Goal: Answer question/provide support: Share knowledge or assist other users

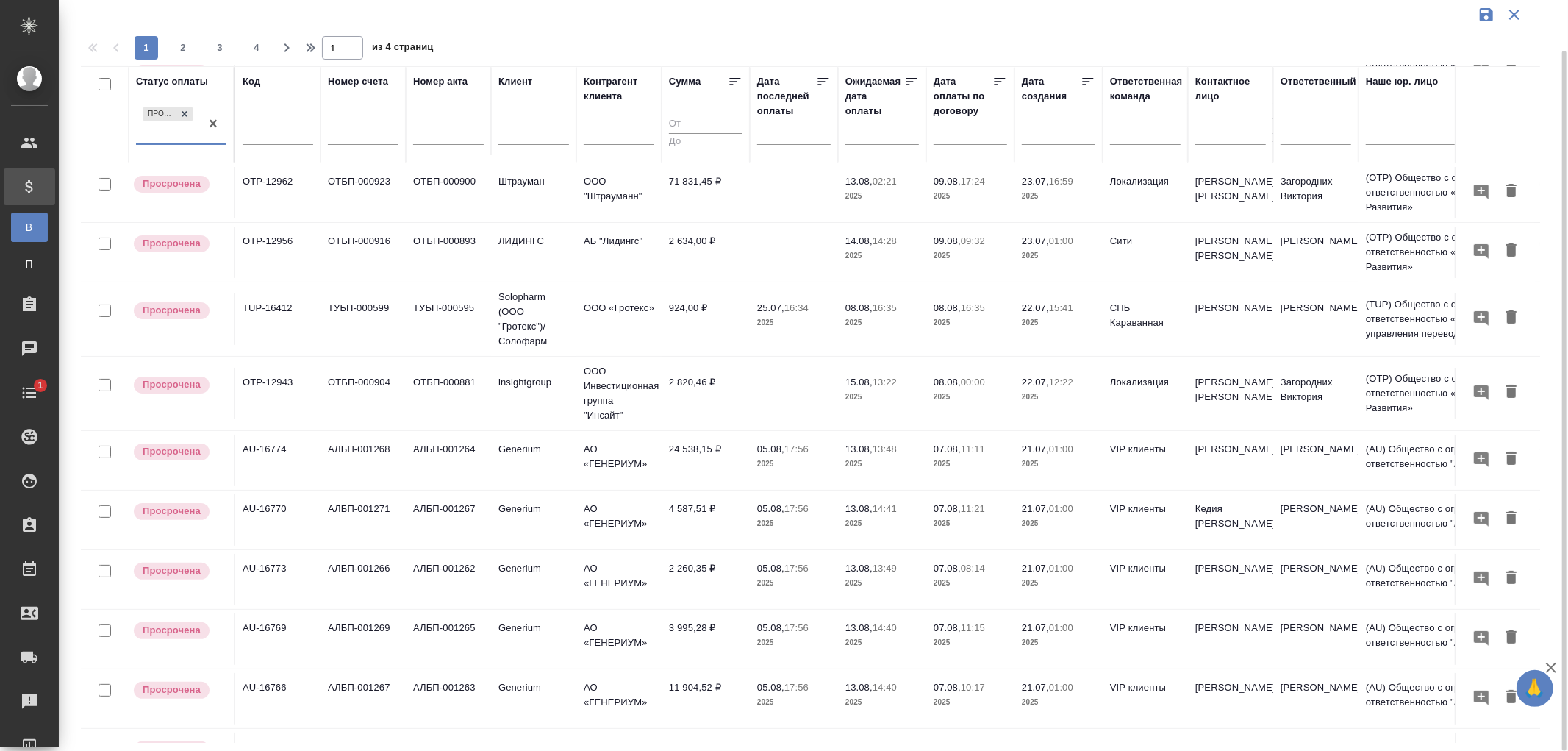
scroll to position [163, 0]
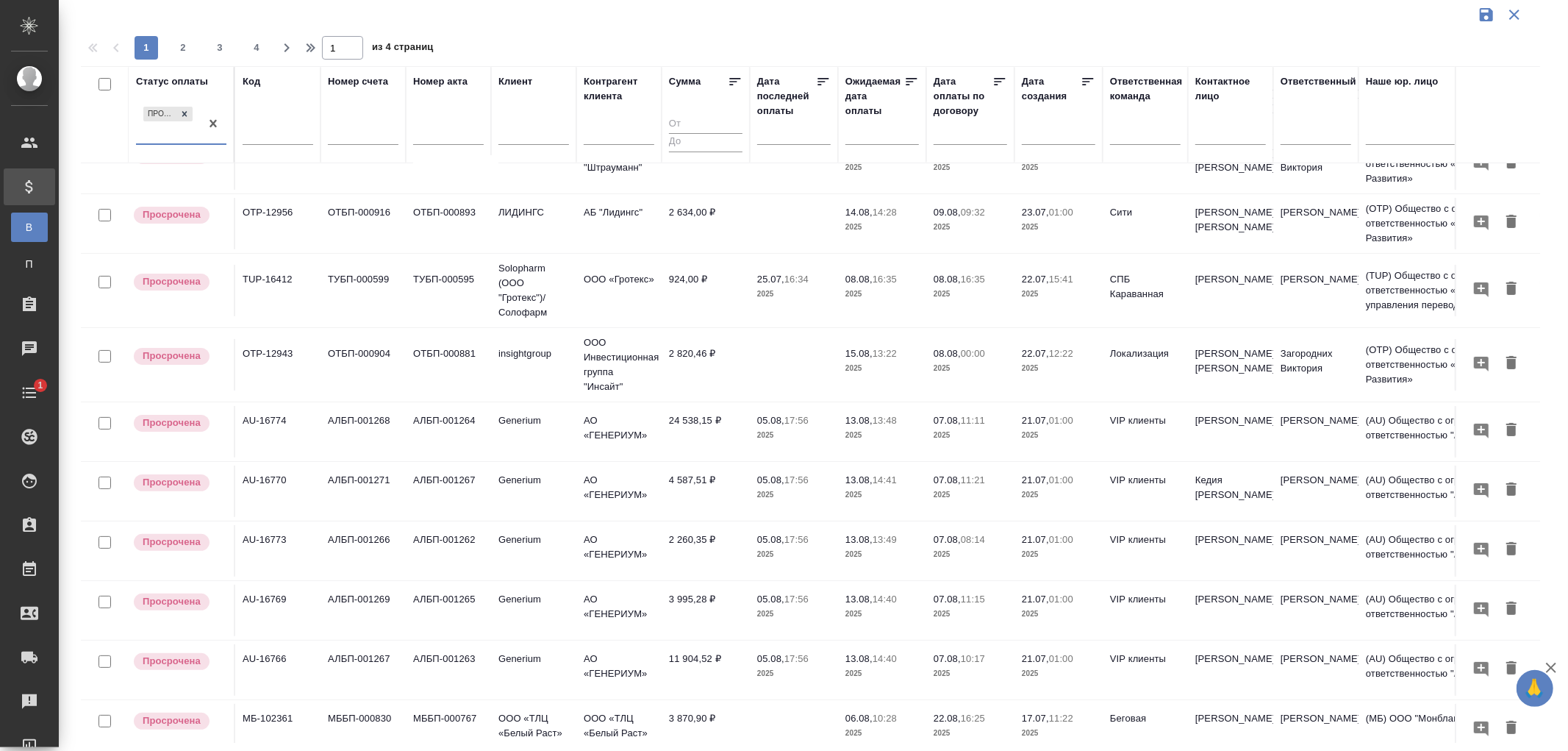
click at [290, 133] on input "text" at bounding box center [278, 135] width 71 height 18
paste input "МБ-99827"
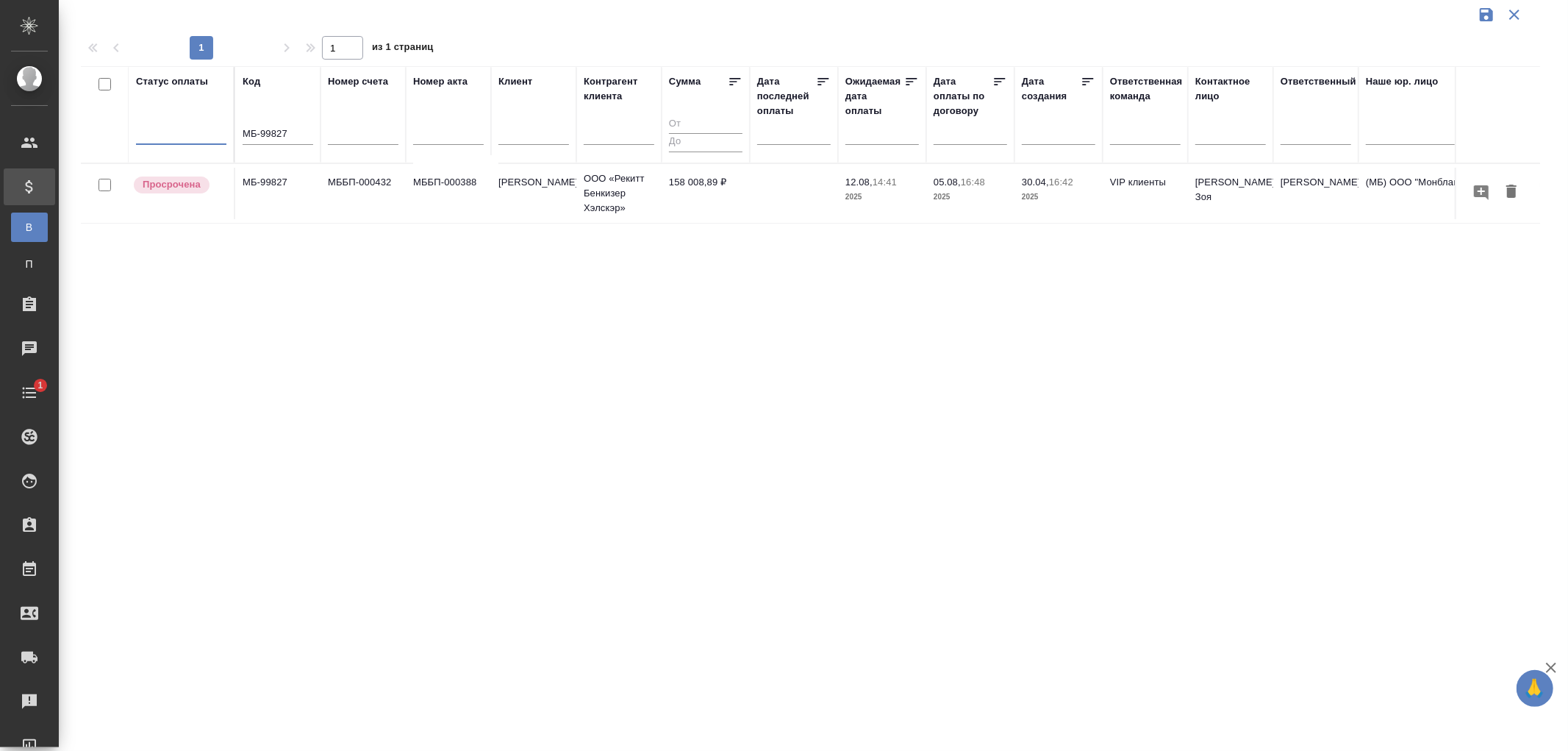
scroll to position [0, 0]
click at [529, 190] on p "[PERSON_NAME]" at bounding box center [533, 182] width 71 height 15
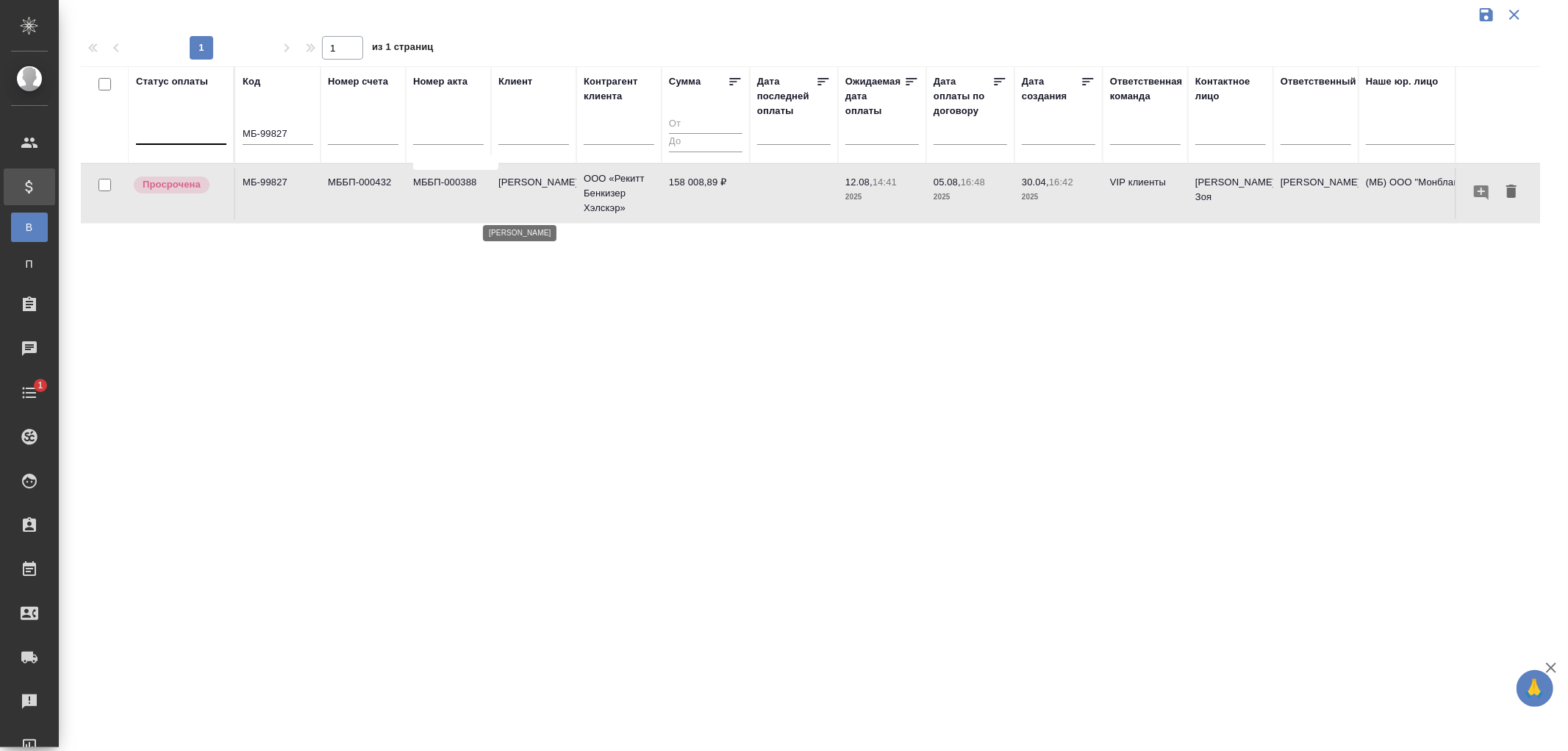
click at [529, 190] on p "[PERSON_NAME]" at bounding box center [533, 182] width 71 height 15
drag, startPoint x: 302, startPoint y: 135, endPoint x: 166, endPoint y: 116, distance: 137.3
click at [166, 116] on tr "Статус оплаты Код МБ-99827 Номер счета Номер акта [PERSON_NAME] клиента Сумма Д…" at bounding box center [1035, 114] width 1909 height 97
paste input "0"
type input "МБ-99820"
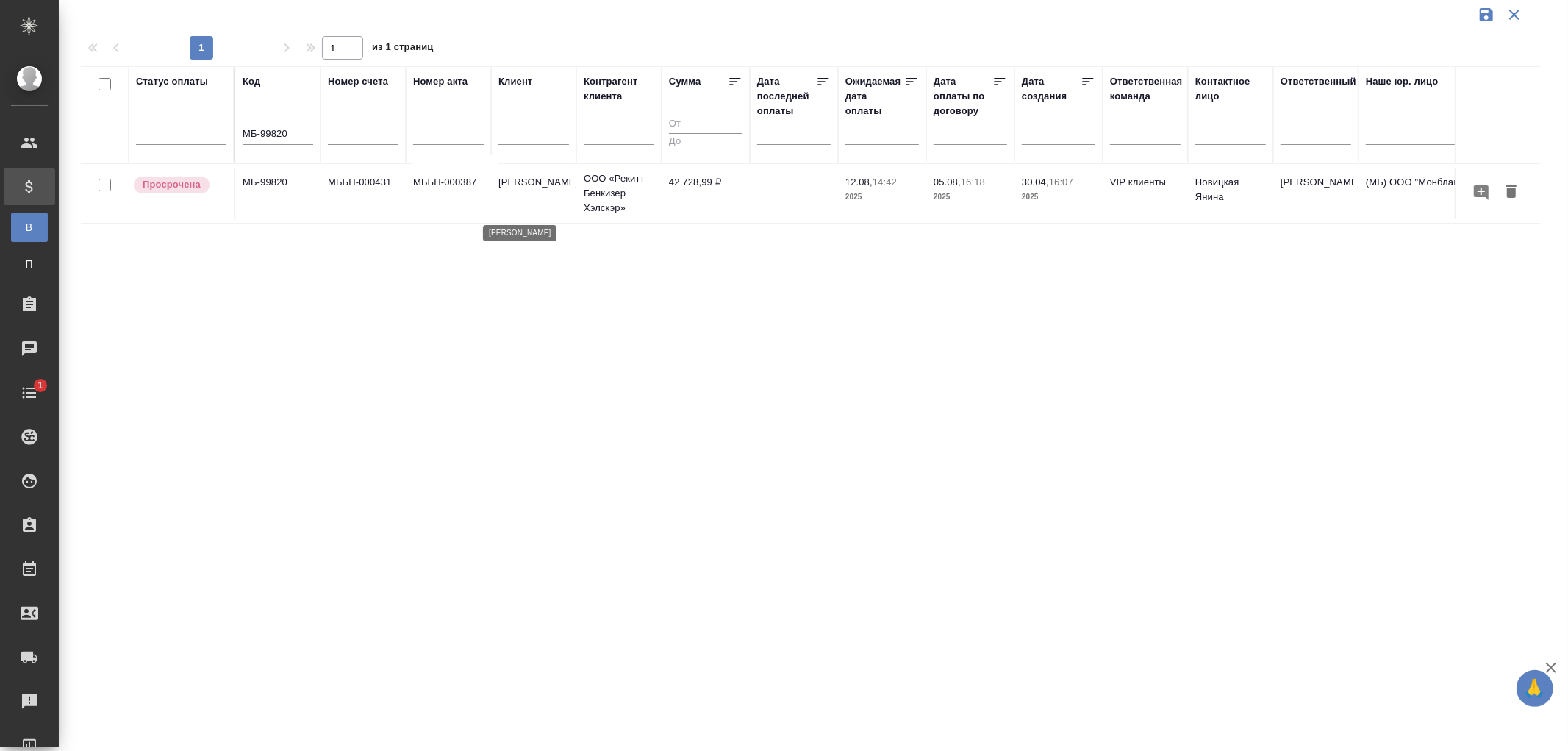
click at [503, 190] on p "[PERSON_NAME]" at bounding box center [533, 182] width 71 height 15
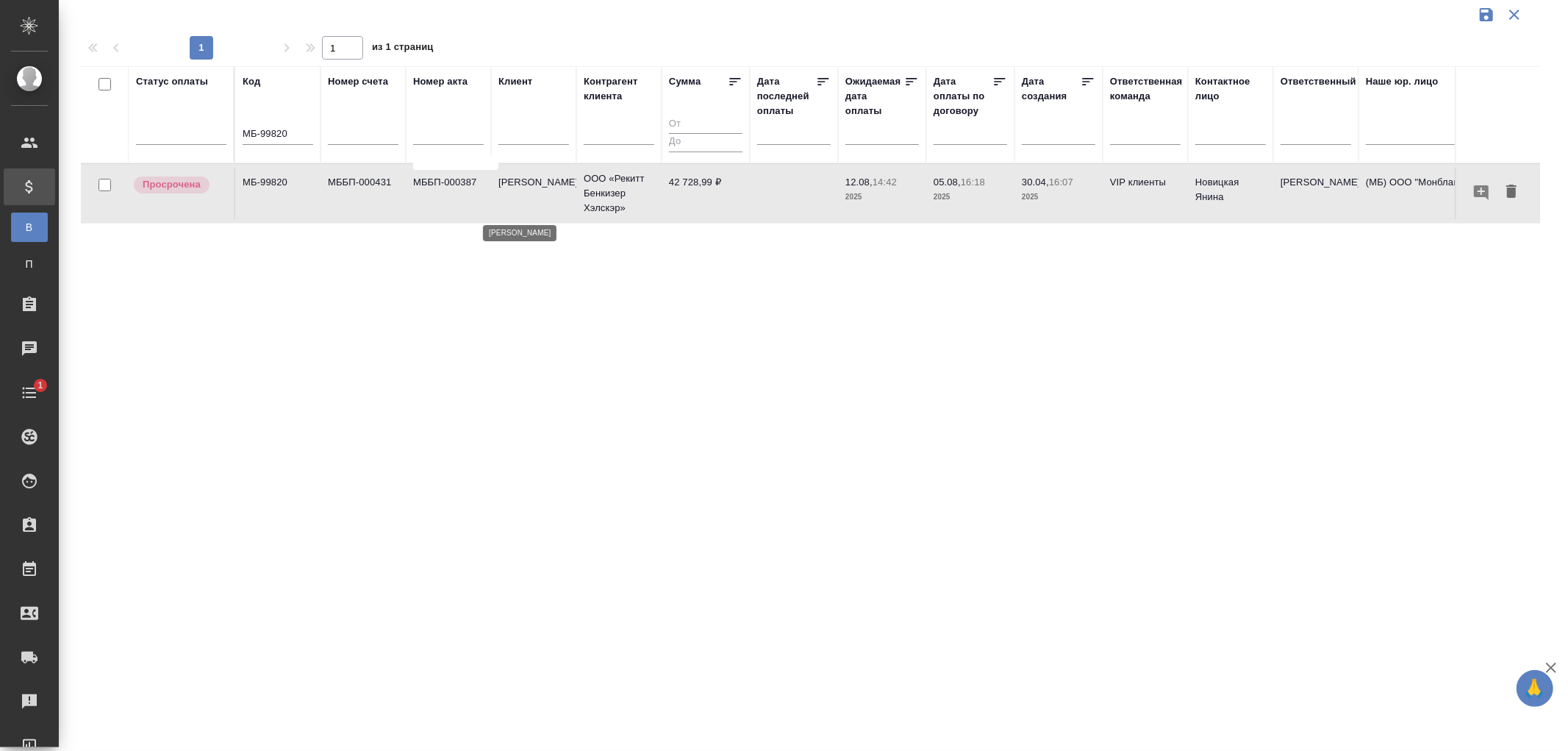
click at [503, 190] on p "[PERSON_NAME]" at bounding box center [533, 182] width 71 height 15
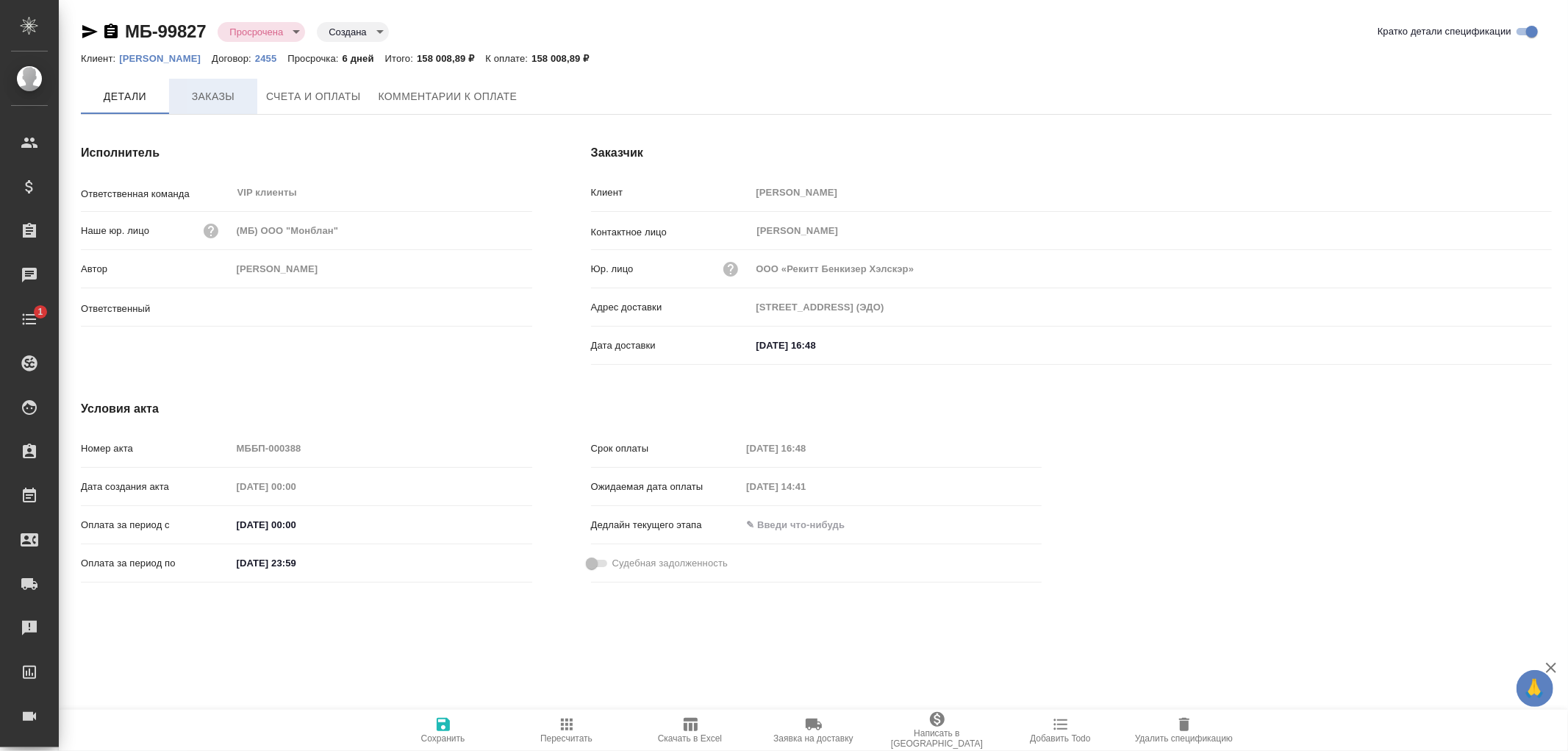
type input "[PERSON_NAME]"
click at [224, 92] on span "Заказы" at bounding box center [212, 97] width 71 height 18
click at [217, 103] on span "Заказы" at bounding box center [212, 97] width 71 height 18
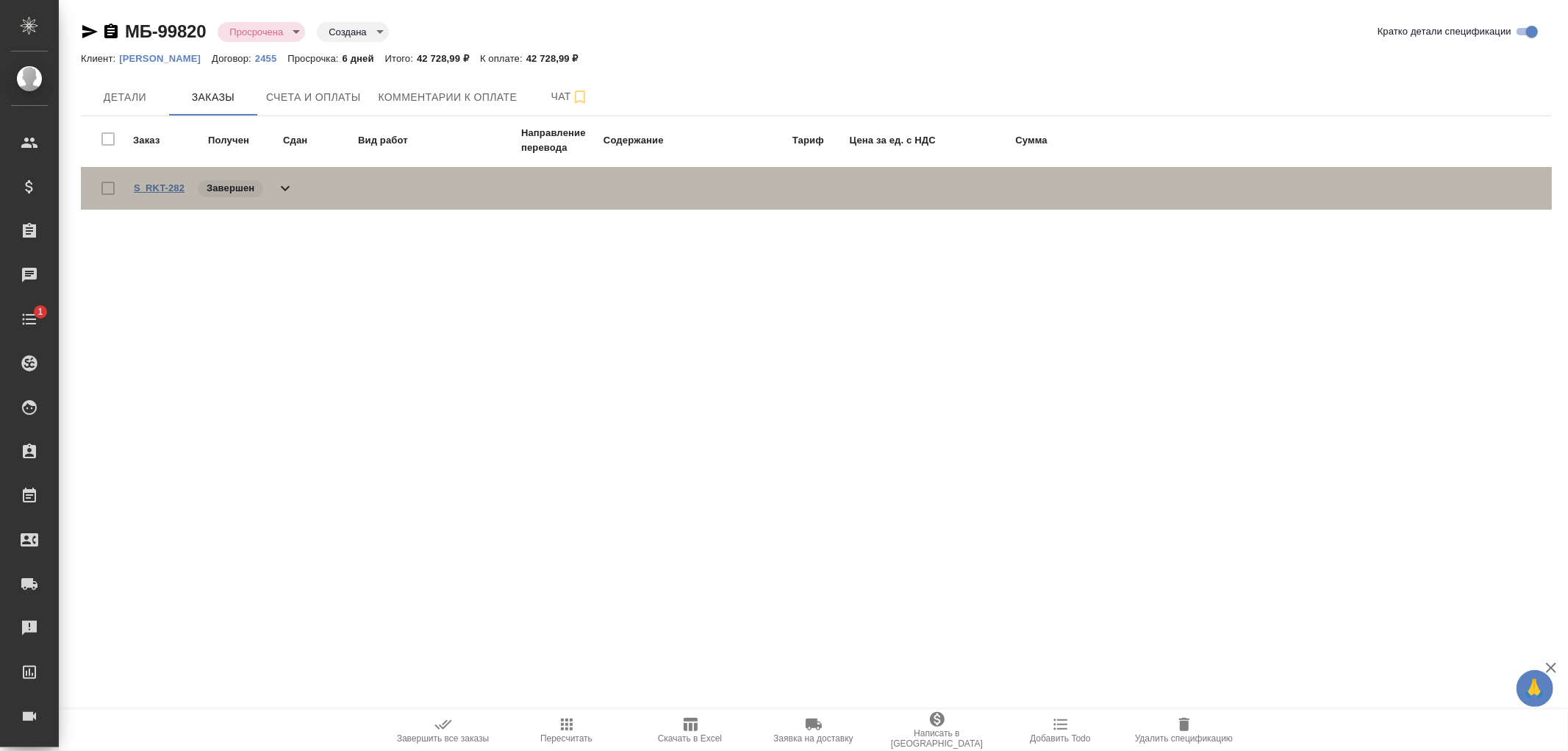
click at [170, 186] on link "S_RKT-282" at bounding box center [158, 188] width 50 height 11
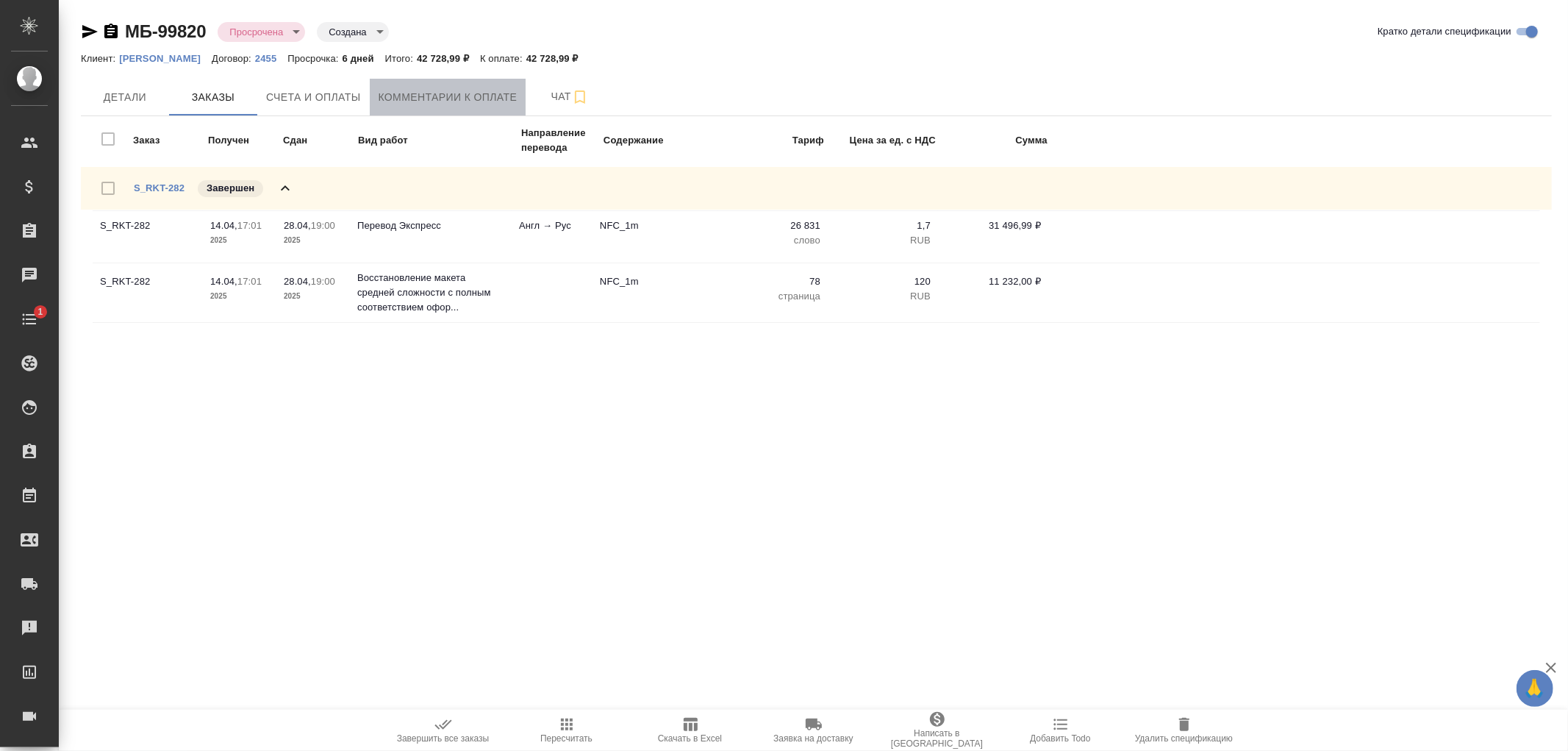
click at [429, 102] on span "Комментарии к оплате" at bounding box center [448, 97] width 139 height 18
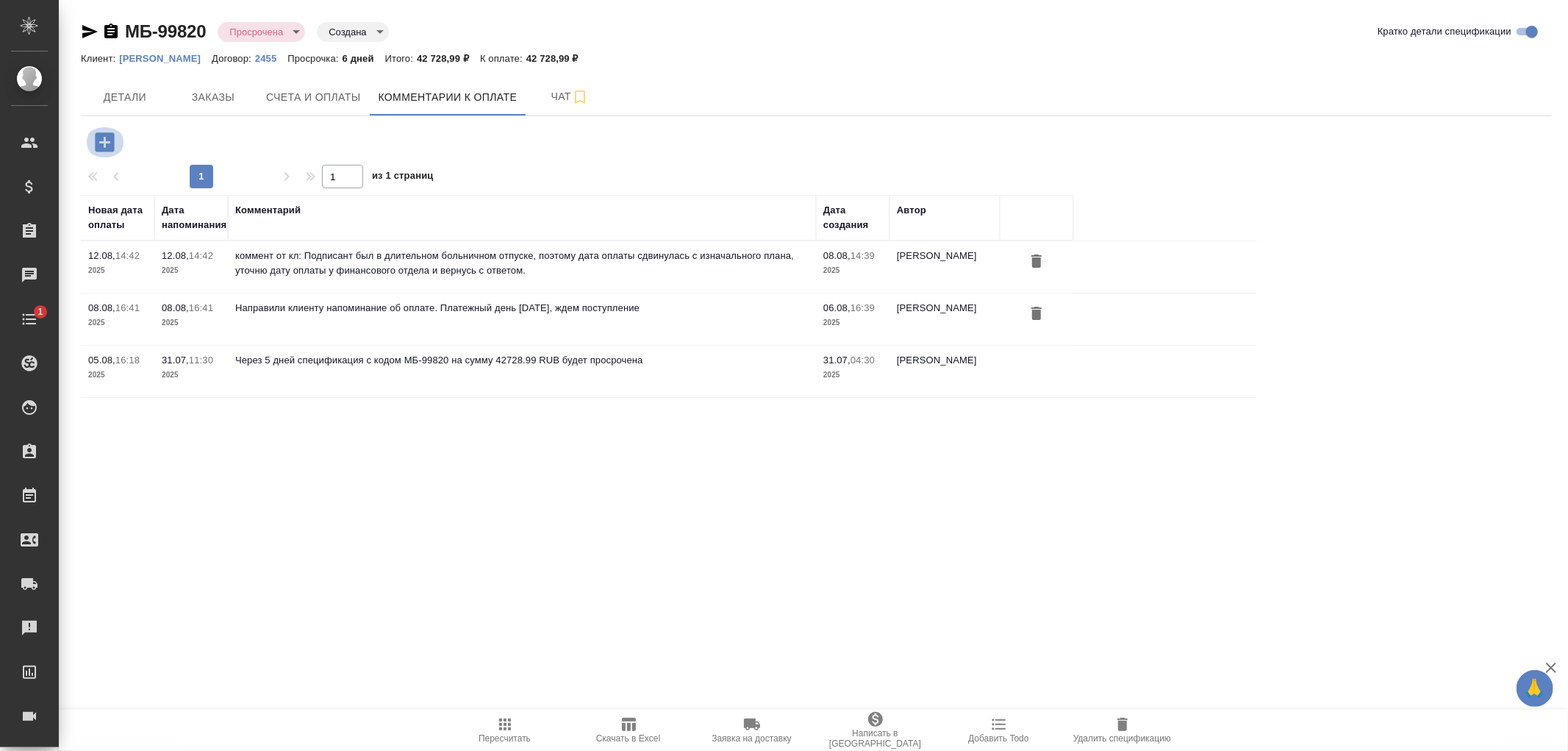
click at [104, 141] on icon "button" at bounding box center [104, 142] width 26 height 26
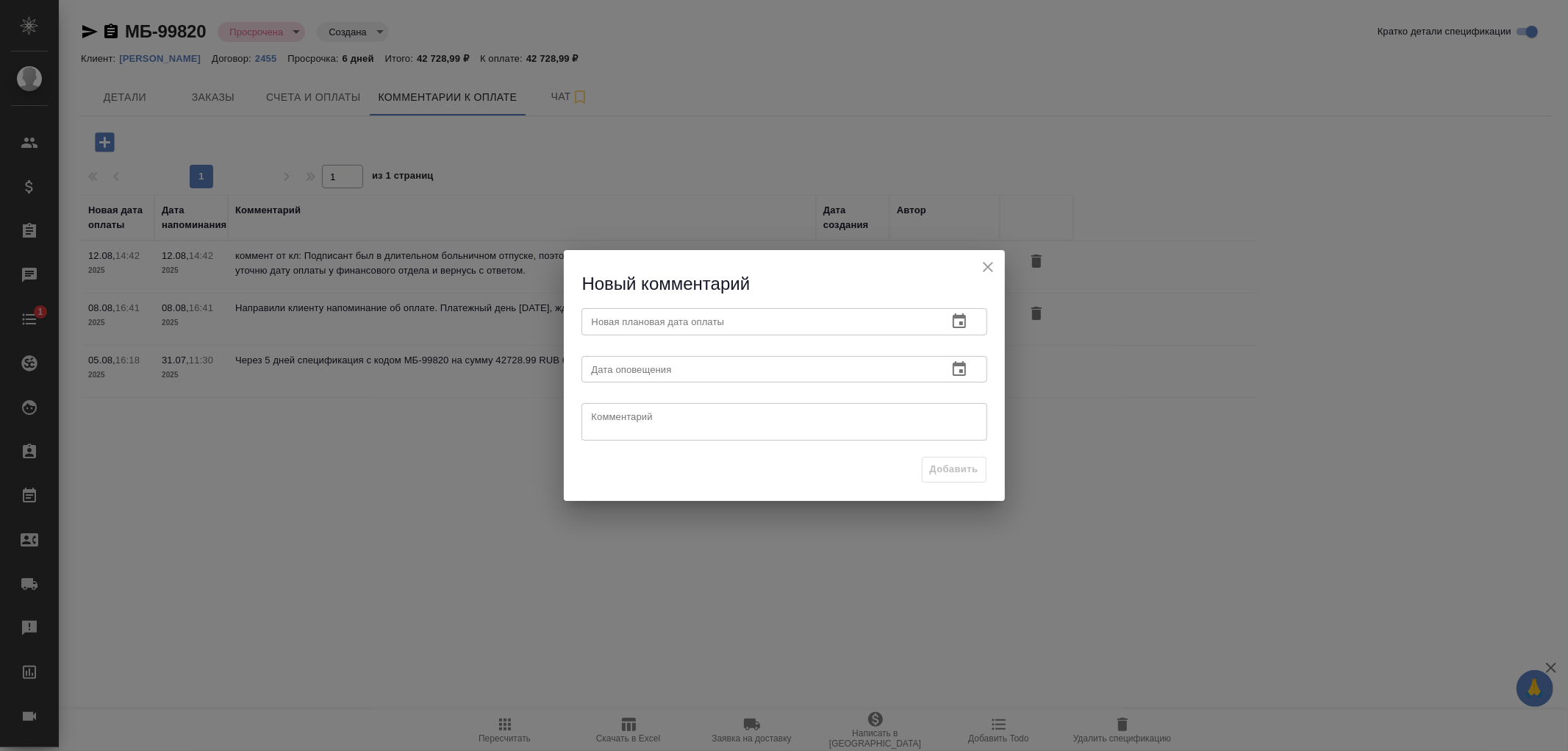
click at [640, 413] on textarea at bounding box center [784, 422] width 386 height 22
click at [792, 430] on textarea at bounding box center [784, 422] width 386 height 22
paste textarea "ожидайте оплаты 282 заказа 14 августа."
click at [586, 413] on div "ожидайте оплаты 282 заказа 14 августа. x Комментарий" at bounding box center [784, 421] width 406 height 38
type textarea "ожидайте оплаты 282 заказа 14 августа."
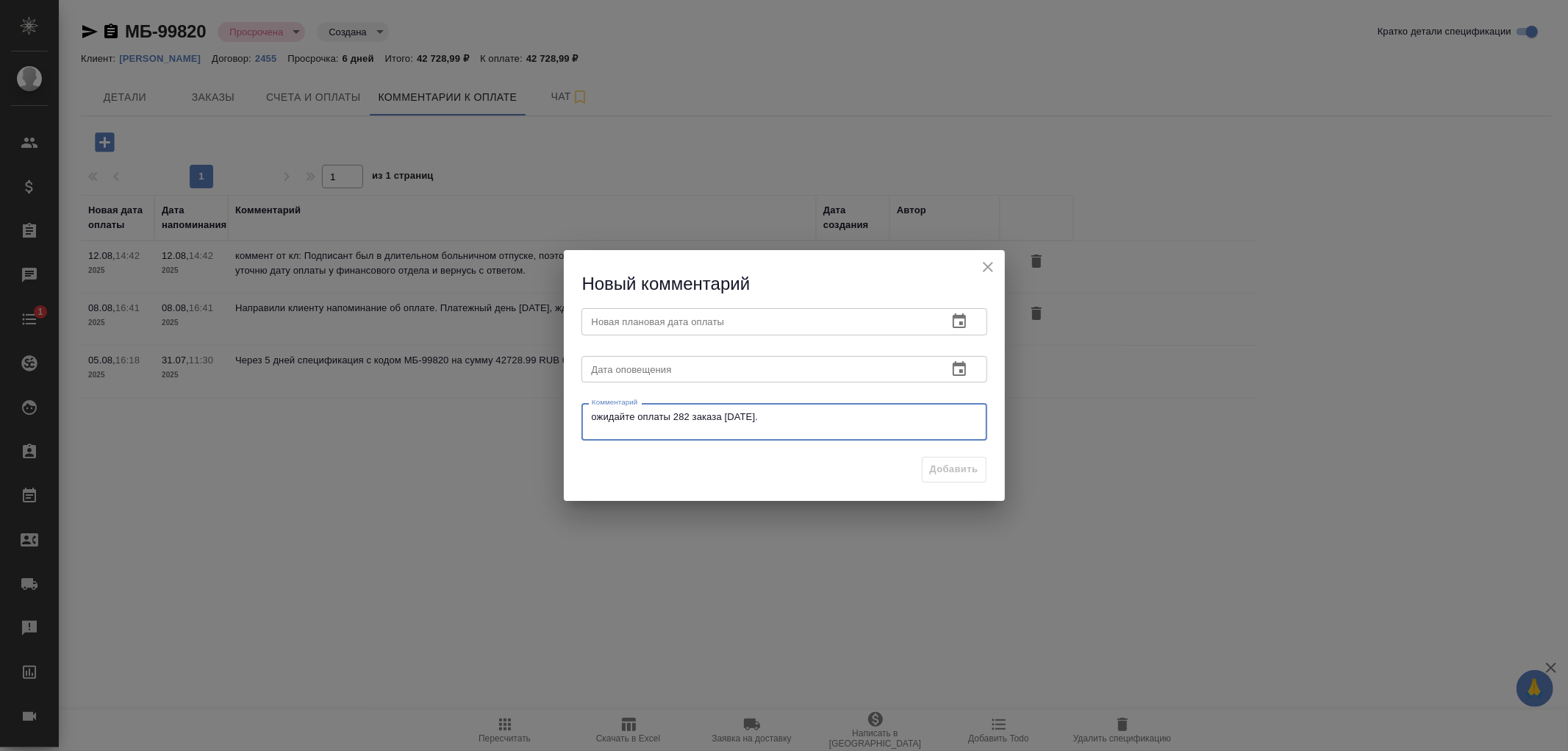
click at [589, 416] on div "ожидайте оплаты 282 заказа 14 августа. x Комментарий" at bounding box center [784, 421] width 406 height 38
click at [586, 416] on div "ожидайте оплаты 282 заказа 14 августа. x Комментарий" at bounding box center [784, 421] width 406 height 38
click at [661, 371] on input "text" at bounding box center [758, 369] width 354 height 27
click at [960, 362] on icon "button" at bounding box center [959, 368] width 17 height 17
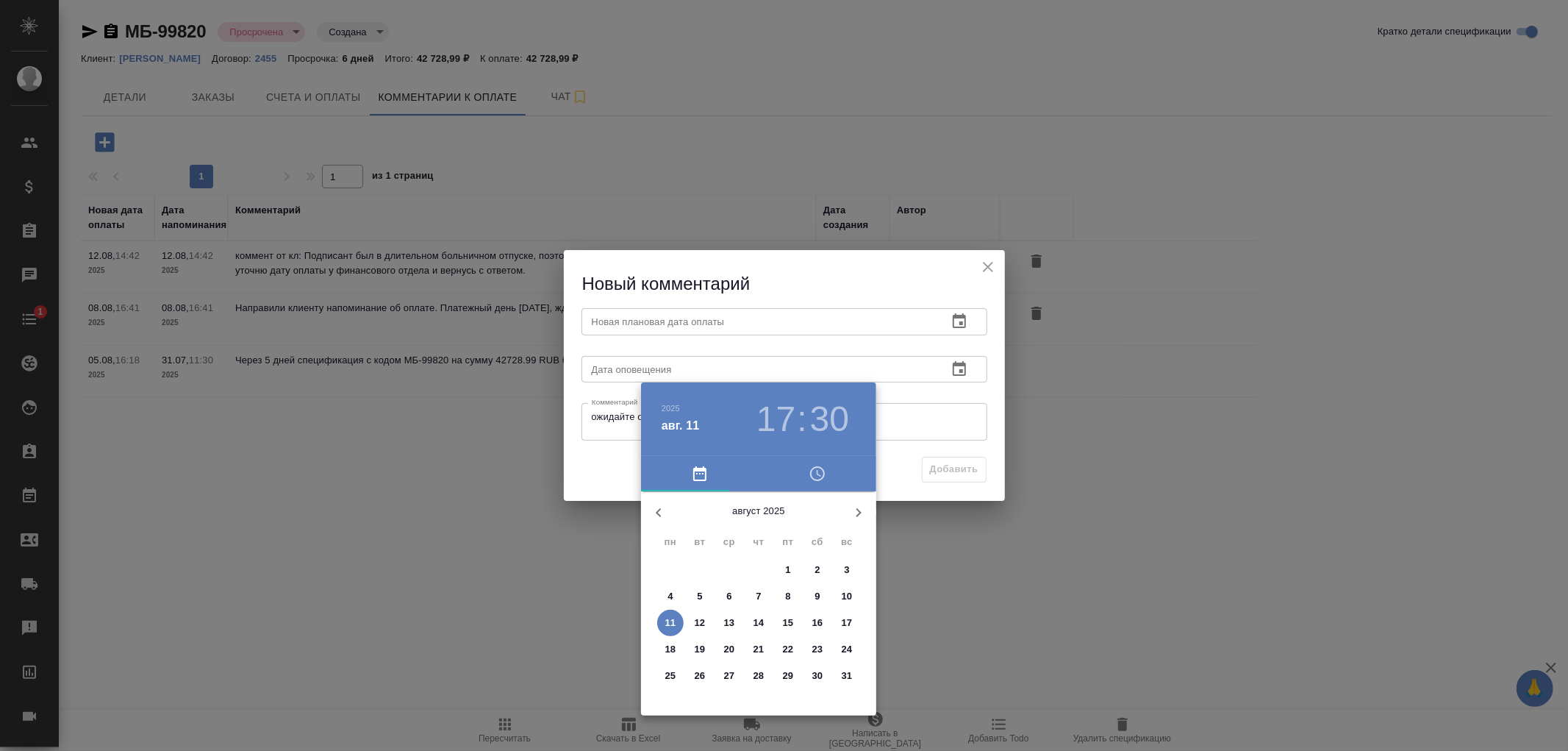
click at [788, 617] on p "15" at bounding box center [789, 623] width 11 height 15
type input "15.08.2025 17:30"
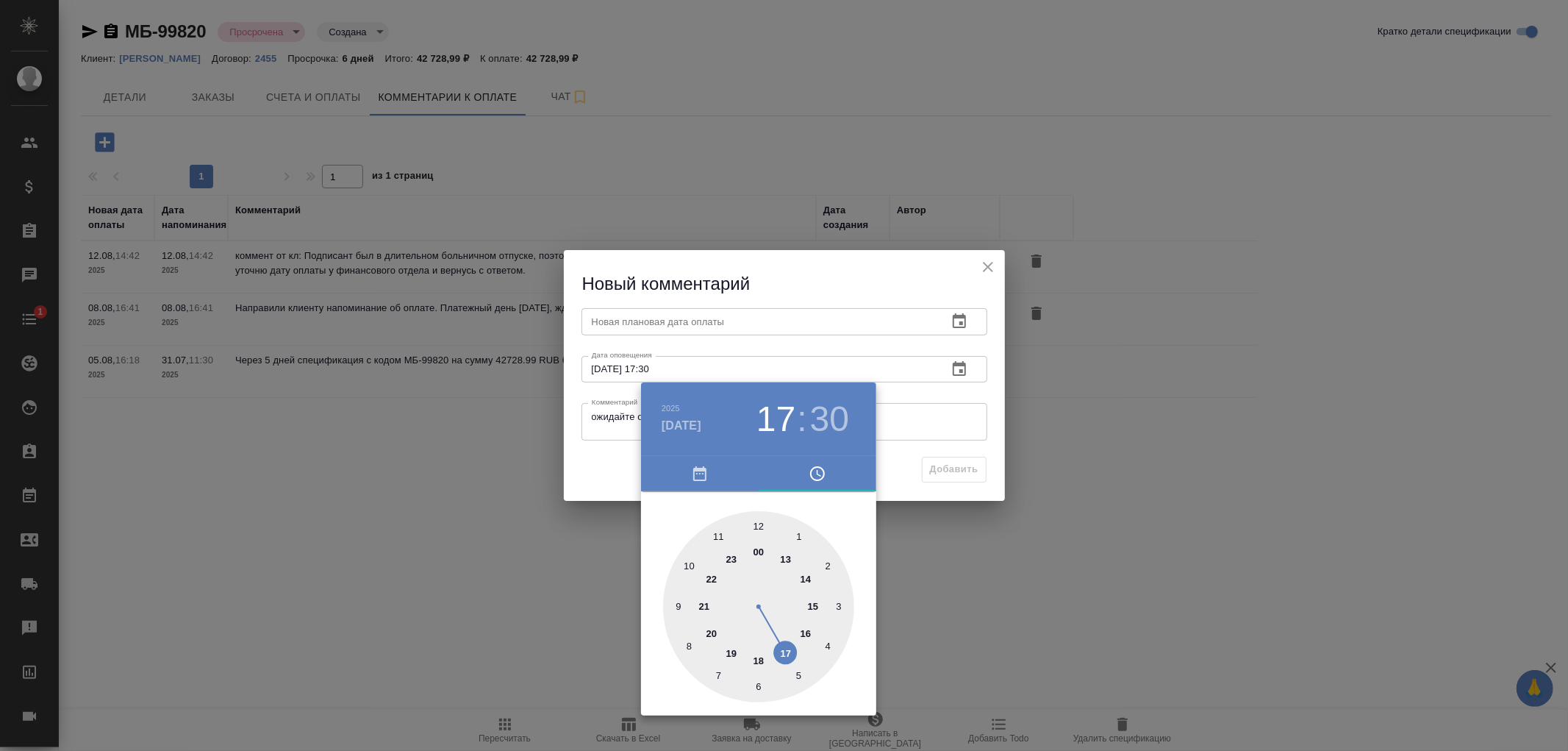
click at [667, 318] on div at bounding box center [784, 376] width 1568 height 751
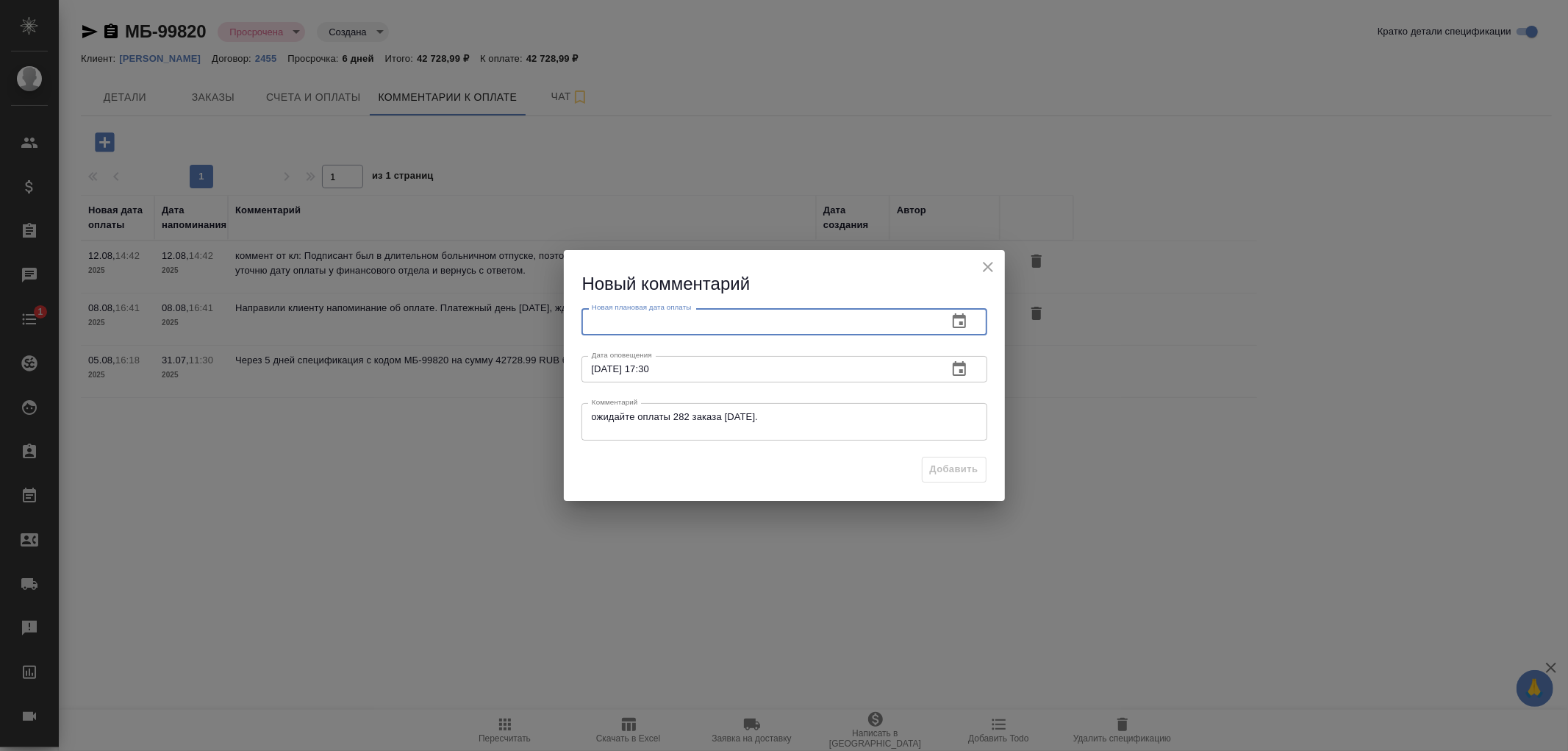
click at [666, 318] on input "text" at bounding box center [758, 321] width 354 height 27
click at [962, 323] on icon "button" at bounding box center [959, 321] width 13 height 15
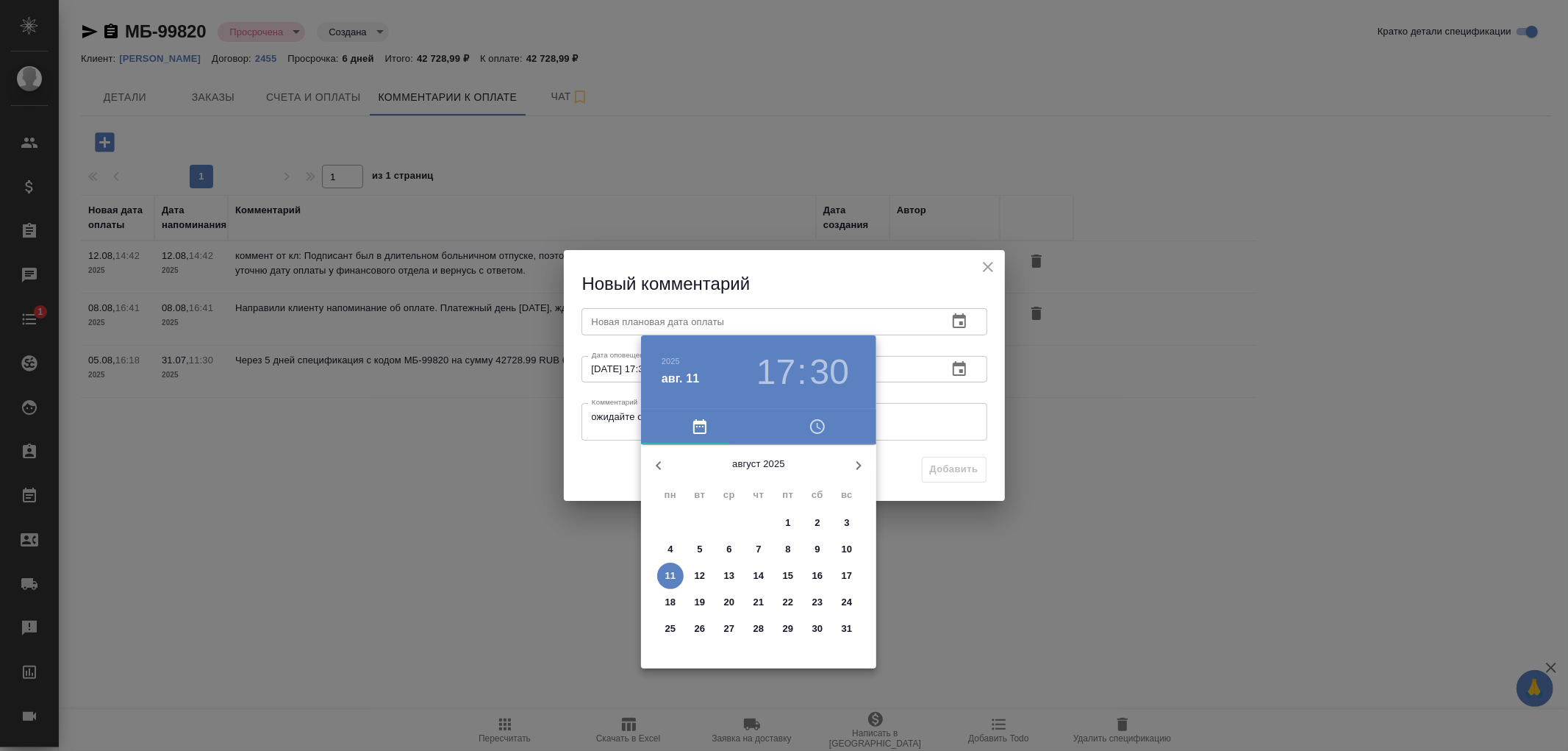
click at [790, 571] on p "15" at bounding box center [789, 575] width 11 height 15
type input "15.08.2025 17:30"
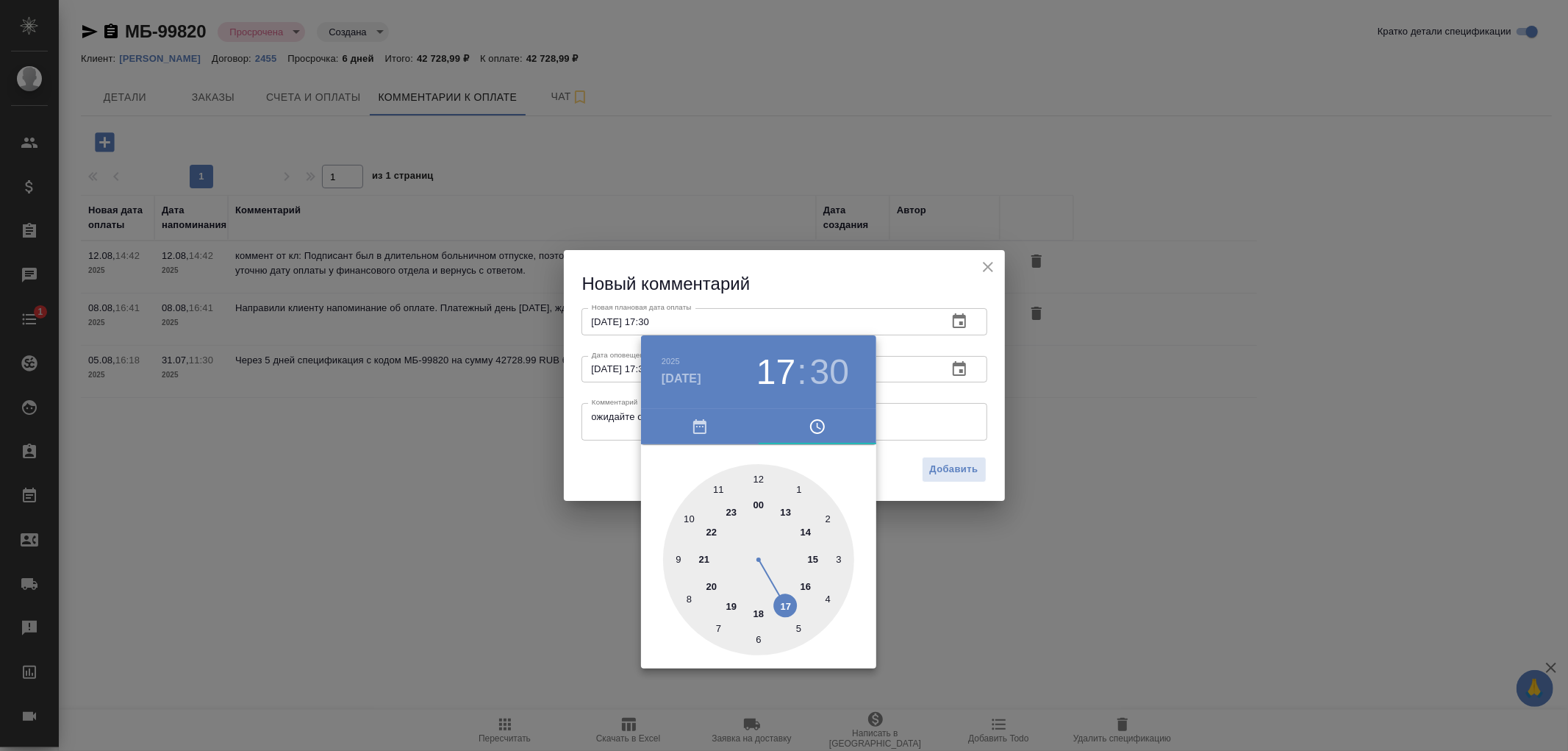
click at [946, 467] on div at bounding box center [784, 376] width 1568 height 751
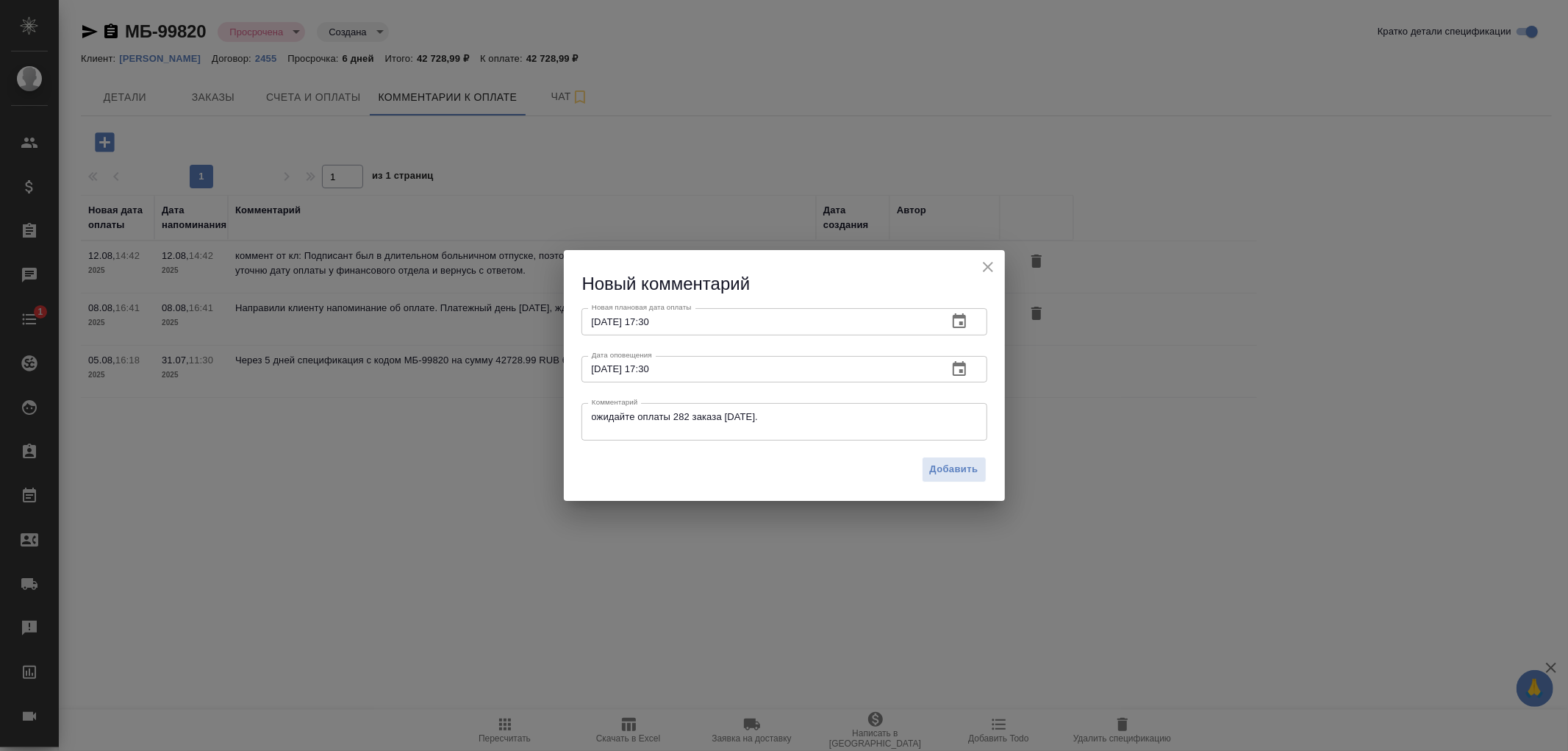
click at [954, 467] on span "Добавить" at bounding box center [953, 469] width 49 height 16
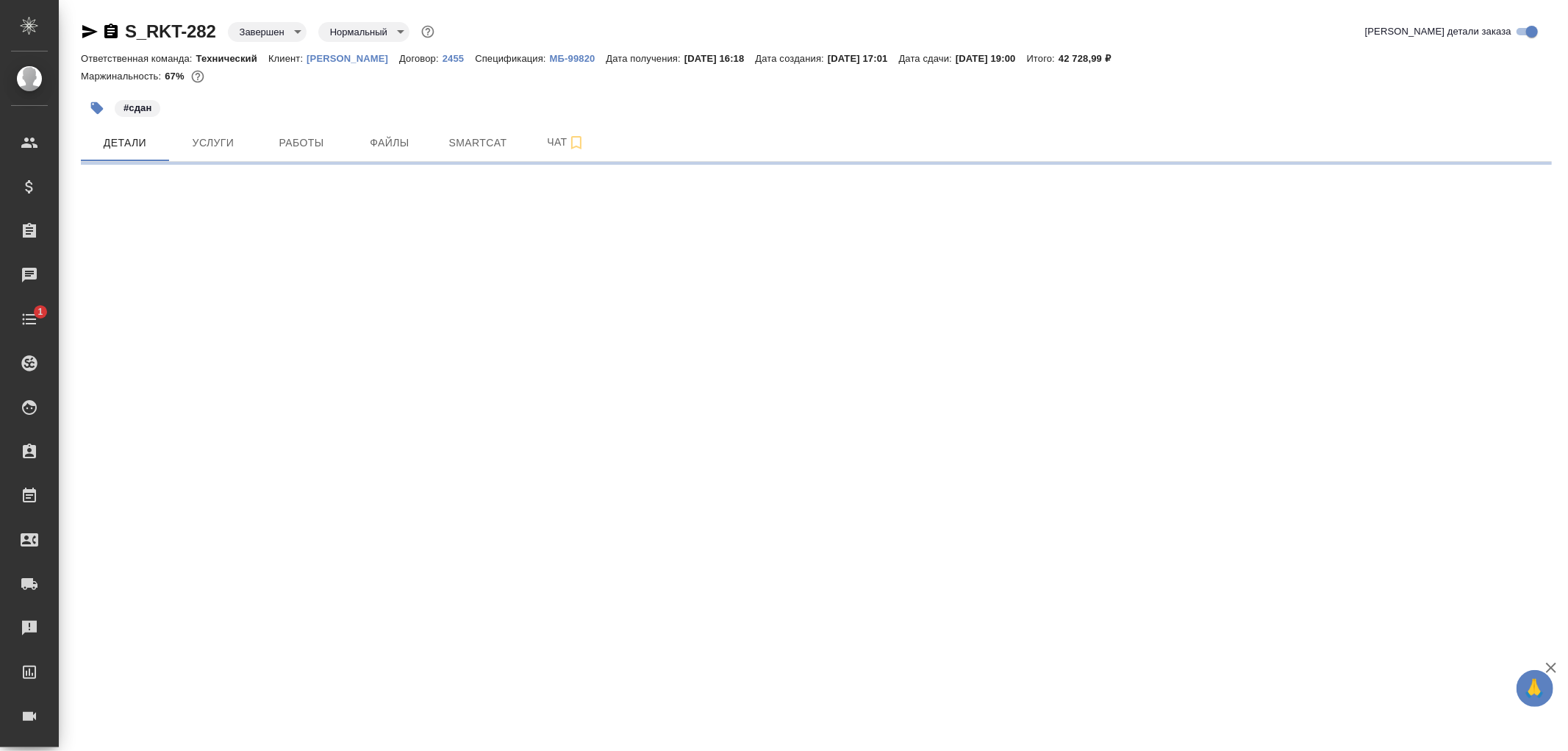
select select "RU"
